Goal: Find specific page/section: Locate a particular part of the current website

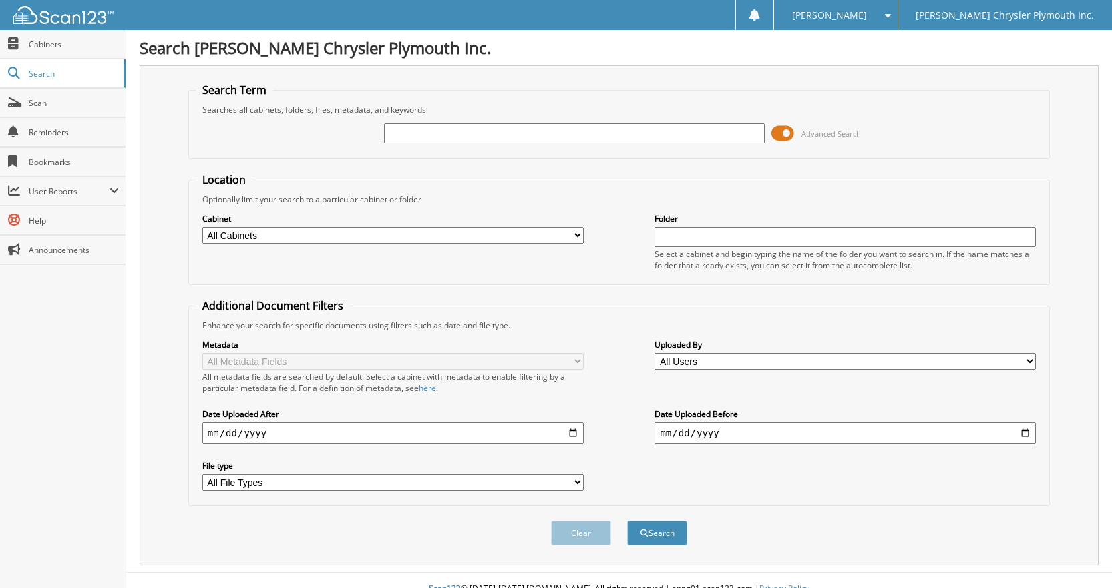
click at [440, 138] on input "text" at bounding box center [574, 134] width 381 height 20
type input "23273A"
click at [682, 545] on button "Search" at bounding box center [657, 533] width 60 height 25
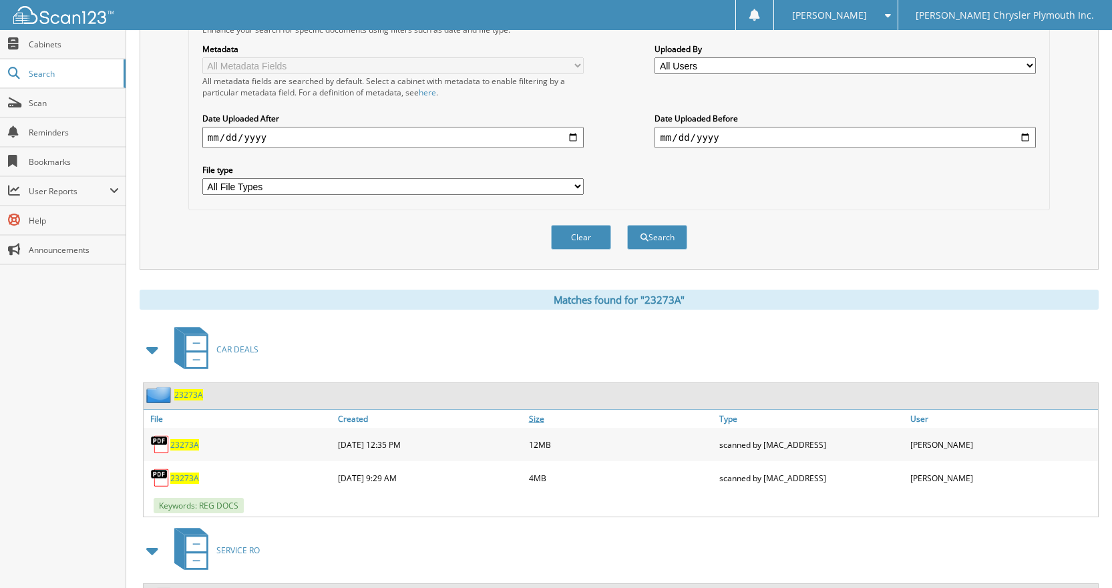
scroll to position [413, 0]
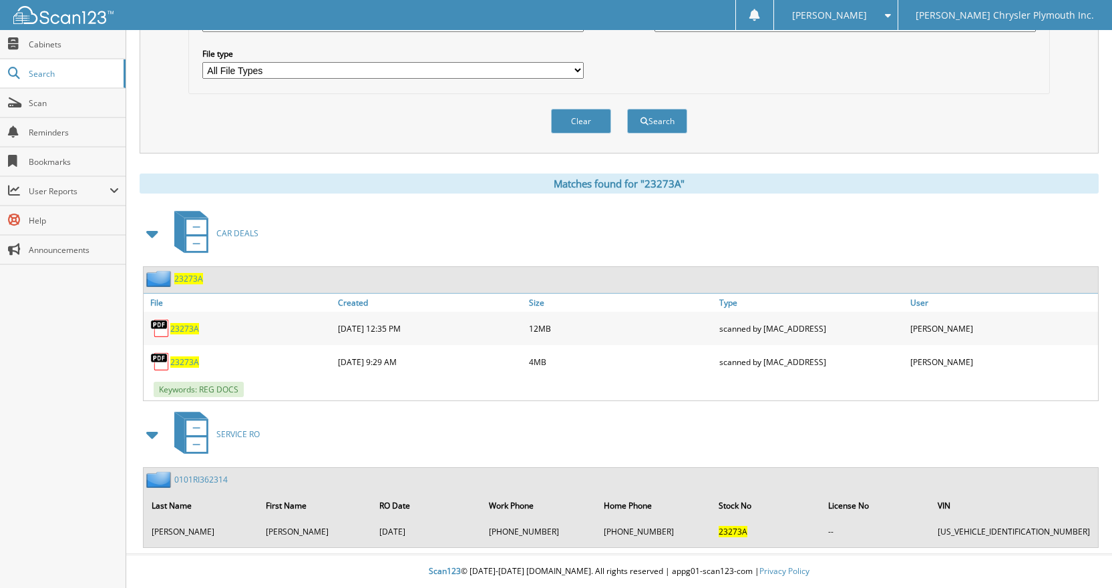
click at [184, 362] on span "23273A" at bounding box center [184, 362] width 29 height 11
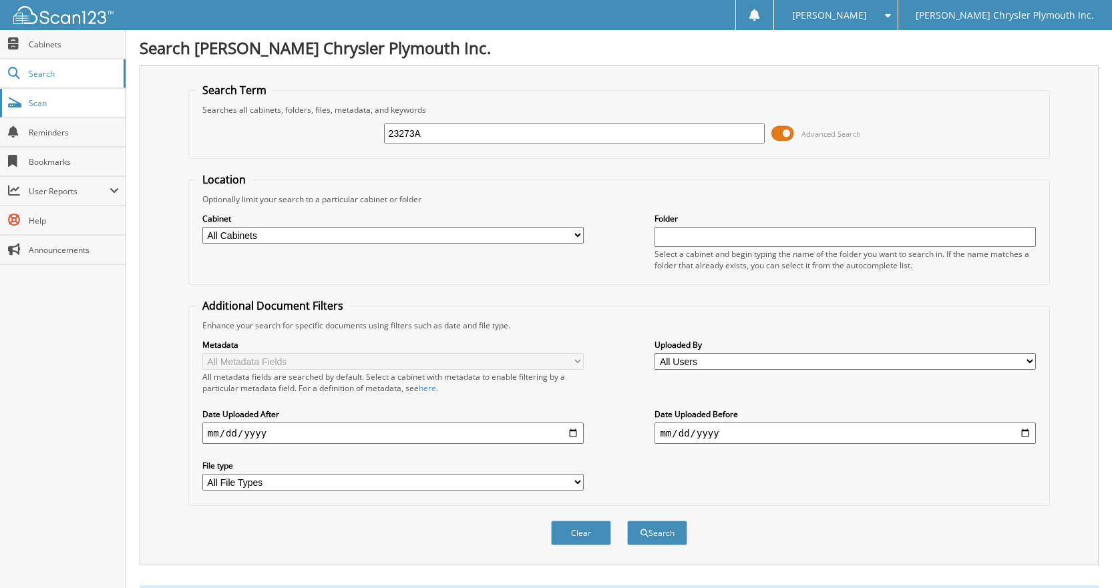
click at [41, 105] on span "Scan" at bounding box center [74, 102] width 90 height 11
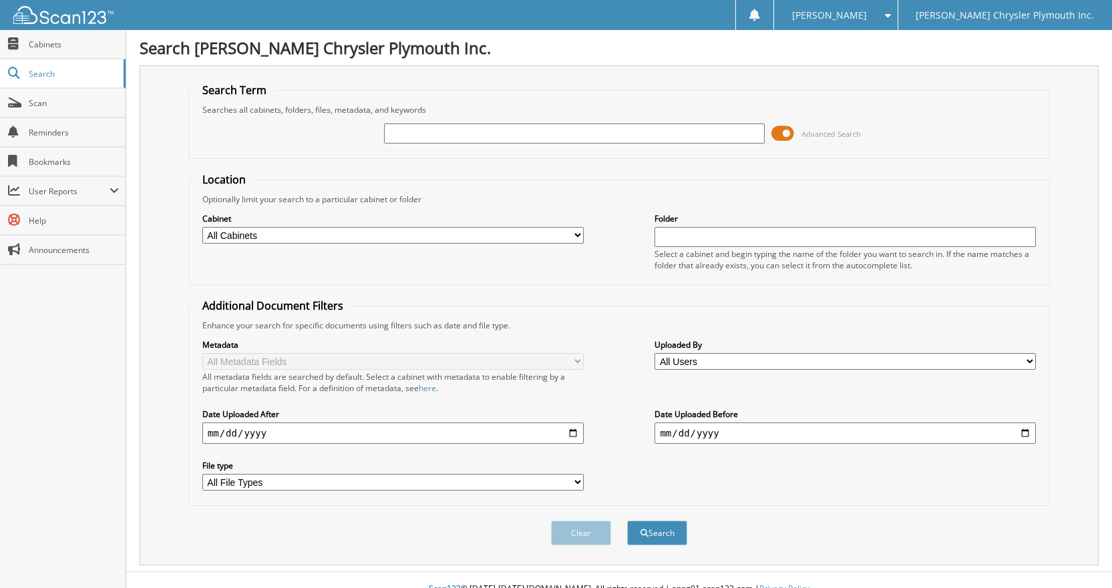
click at [459, 133] on input "text" at bounding box center [574, 134] width 381 height 20
type input "25C0448"
click at [627, 521] on button "Search" at bounding box center [657, 533] width 60 height 25
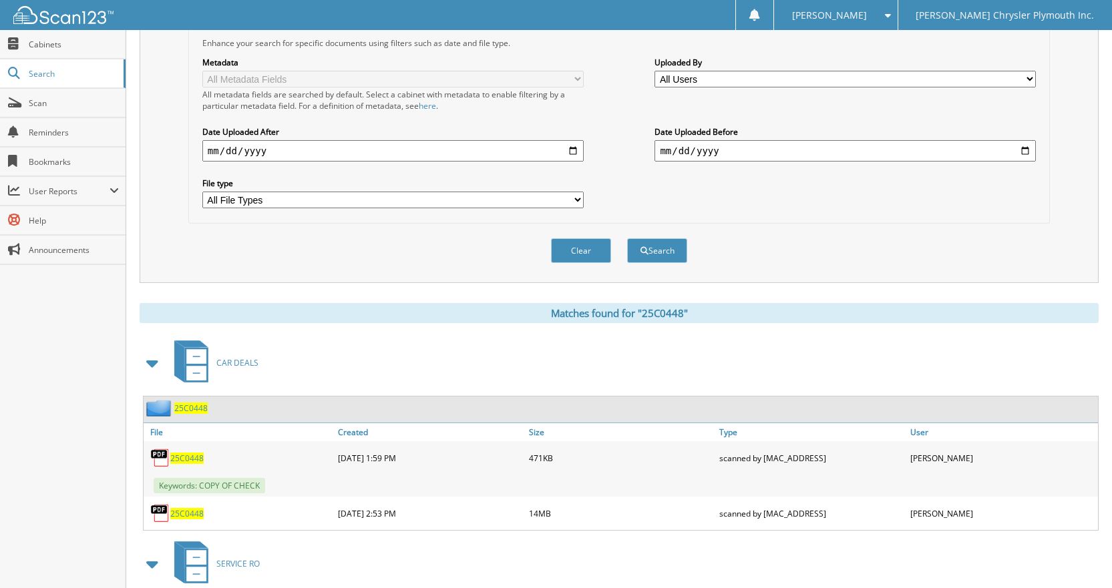
scroll to position [401, 0]
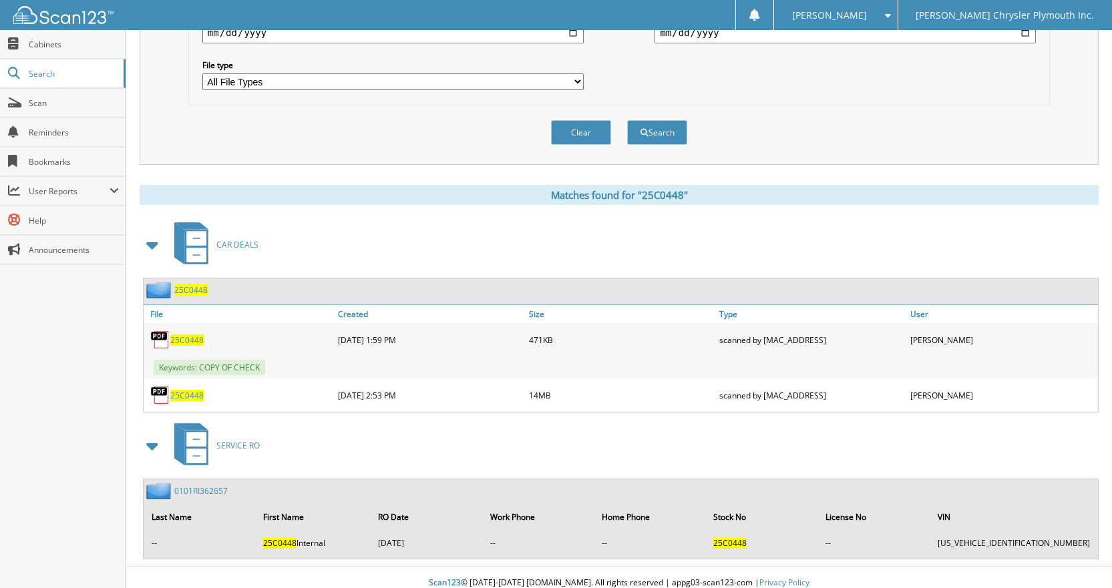
click at [188, 338] on span "25C0448" at bounding box center [186, 339] width 33 height 11
click at [19, 101] on span at bounding box center [14, 103] width 13 height 12
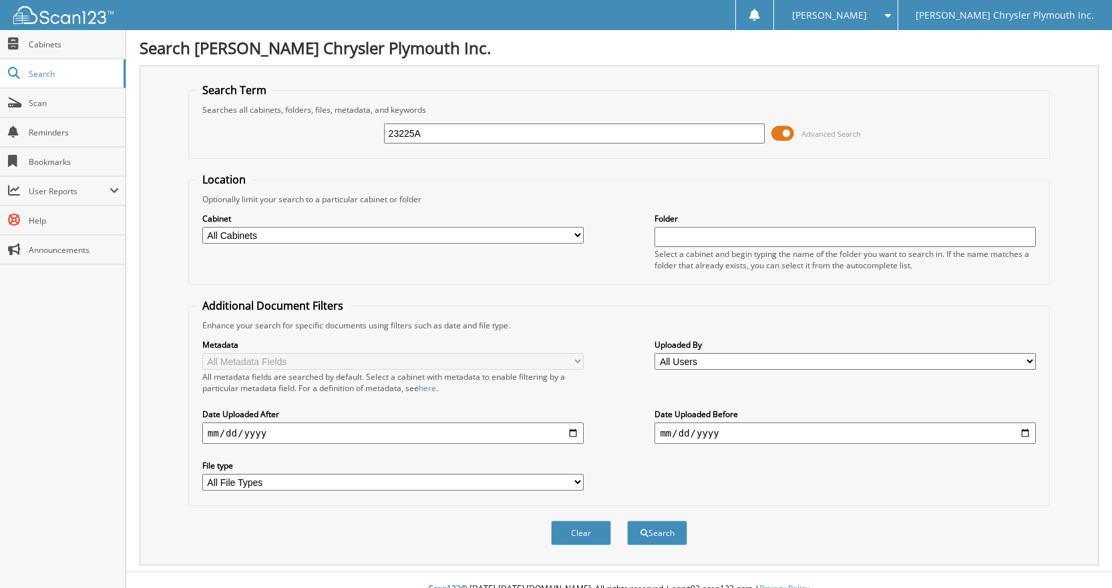
type input "23225A"
click at [627, 521] on button "Search" at bounding box center [657, 533] width 60 height 25
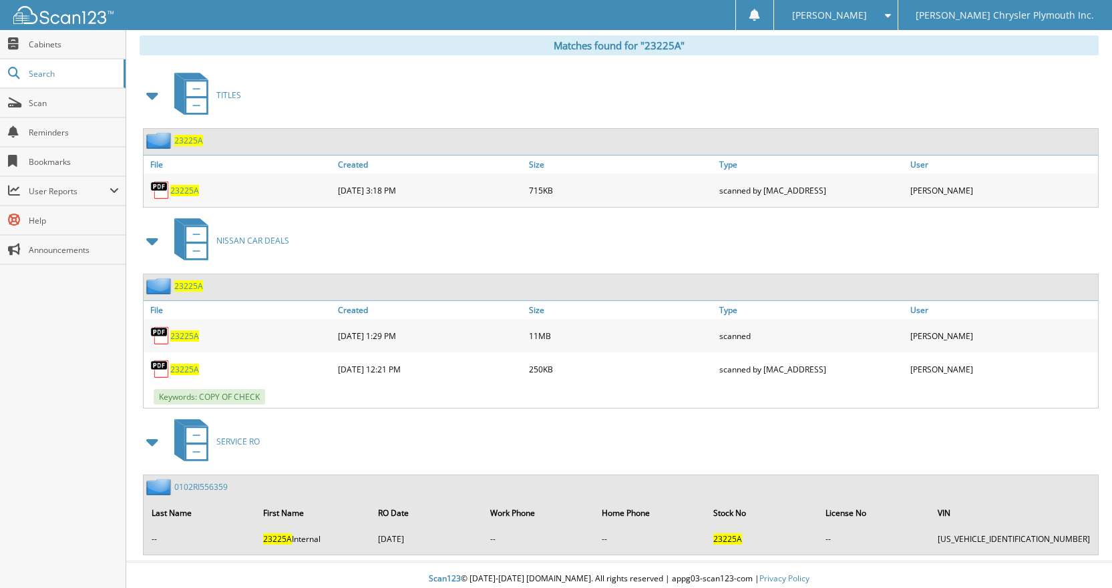
scroll to position [558, 0]
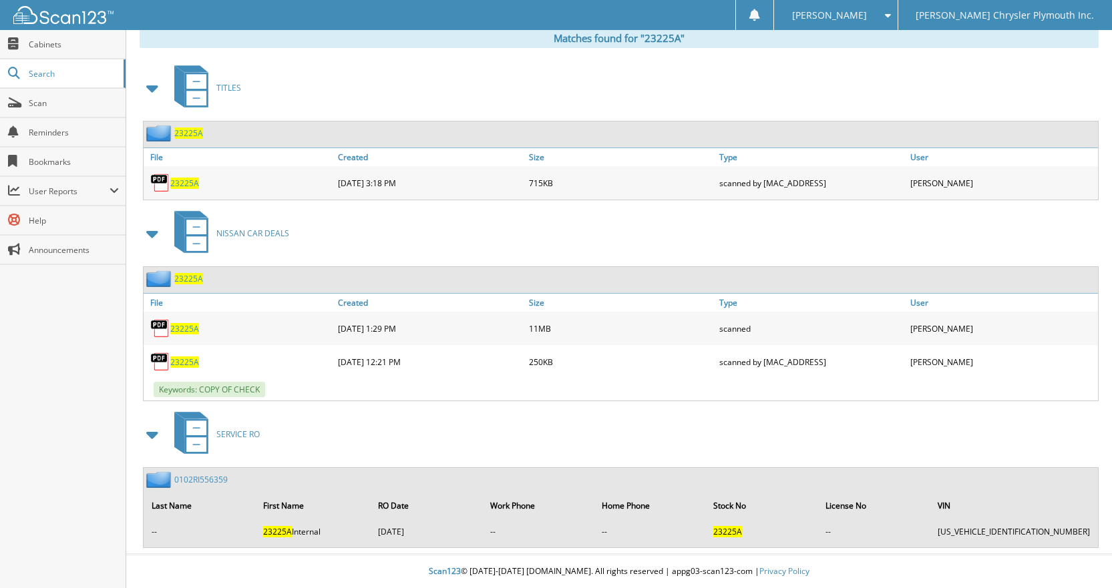
click at [186, 327] on span "23225A" at bounding box center [184, 328] width 29 height 11
click at [178, 328] on span "23225A" at bounding box center [184, 328] width 29 height 11
